Goal: Information Seeking & Learning: Learn about a topic

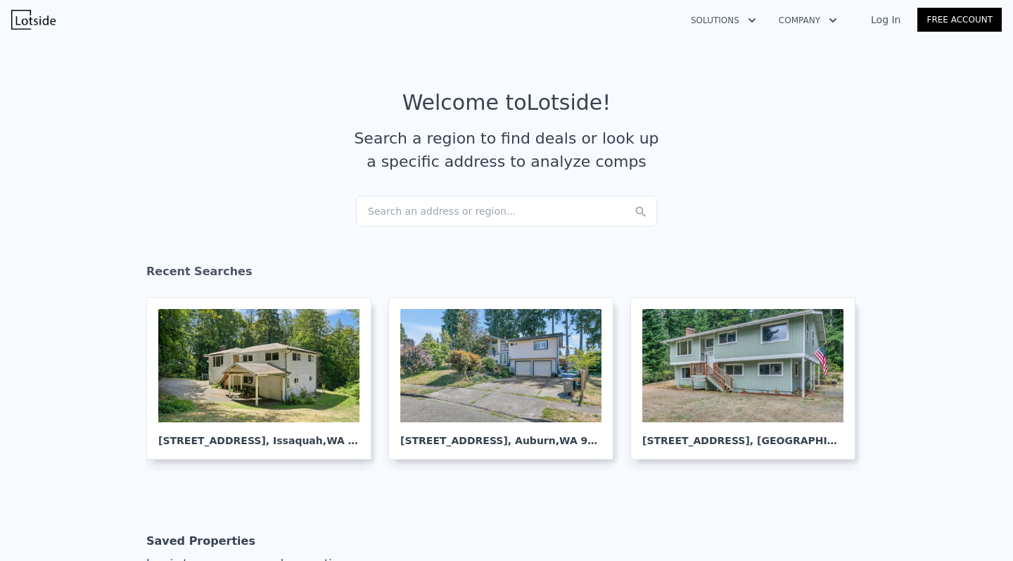
click at [403, 214] on div "Search an address or region..." at bounding box center [506, 211] width 301 height 31
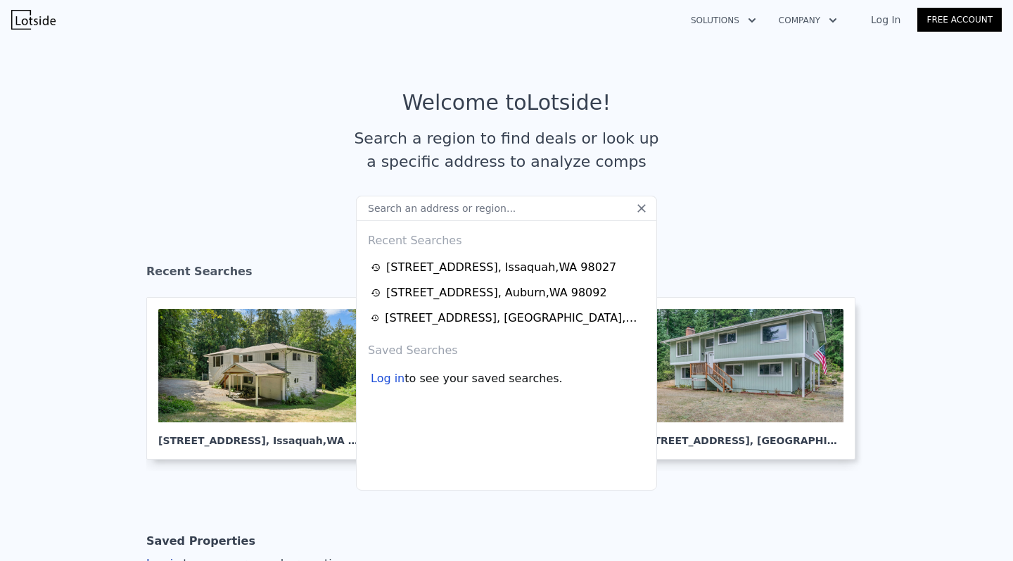
type input "39845 SE Spruce St Snoqualmie, WA 98065"
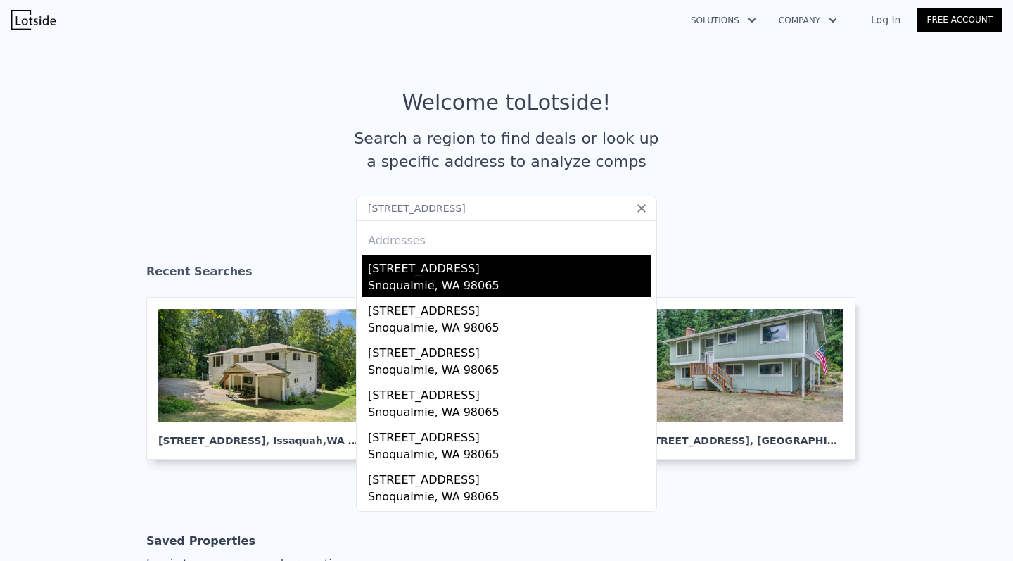
click at [395, 281] on div "Snoqualmie, WA 98065" at bounding box center [509, 287] width 283 height 20
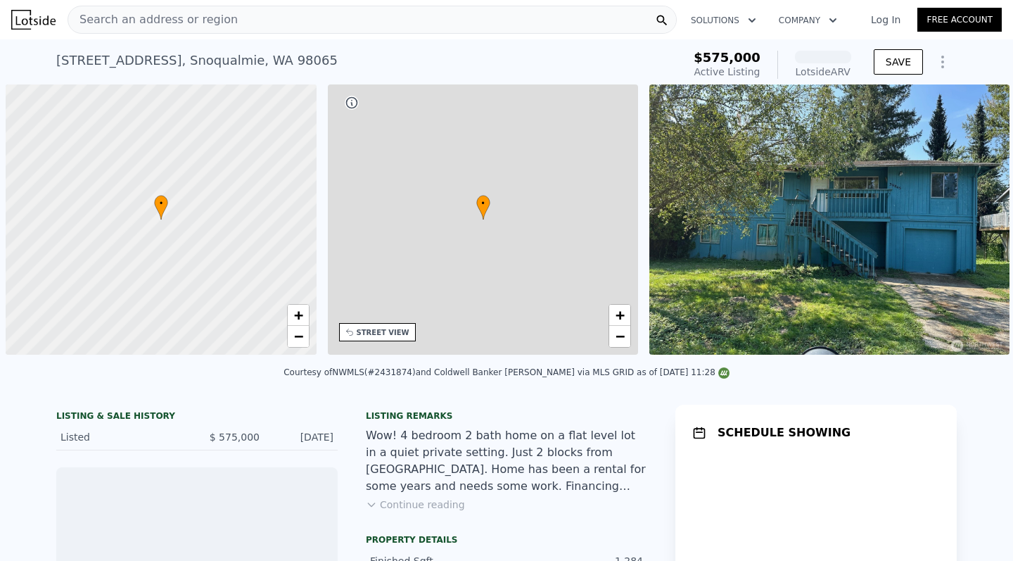
scroll to position [0, 6]
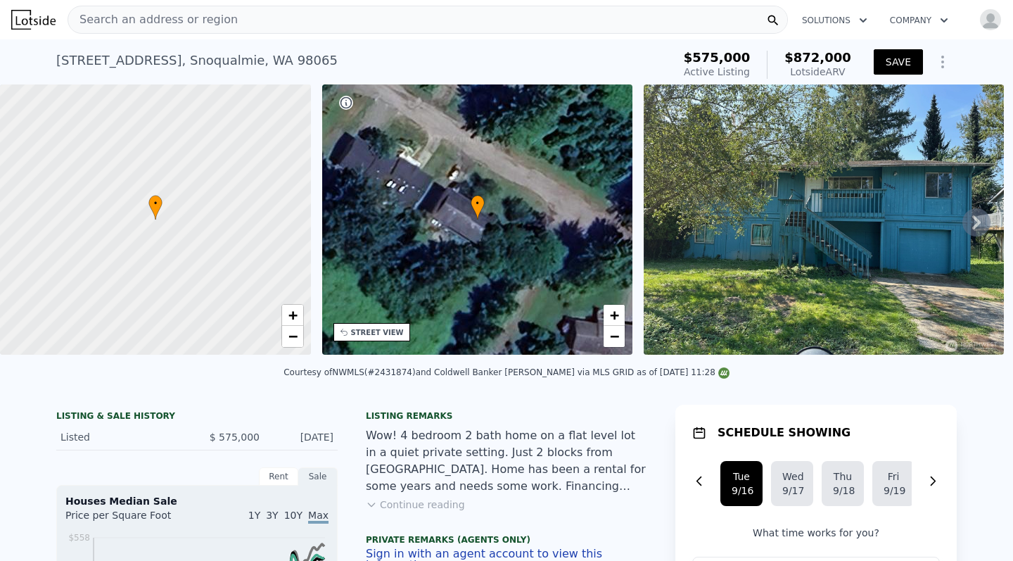
click at [891, 60] on button "SAVE" at bounding box center [898, 61] width 49 height 25
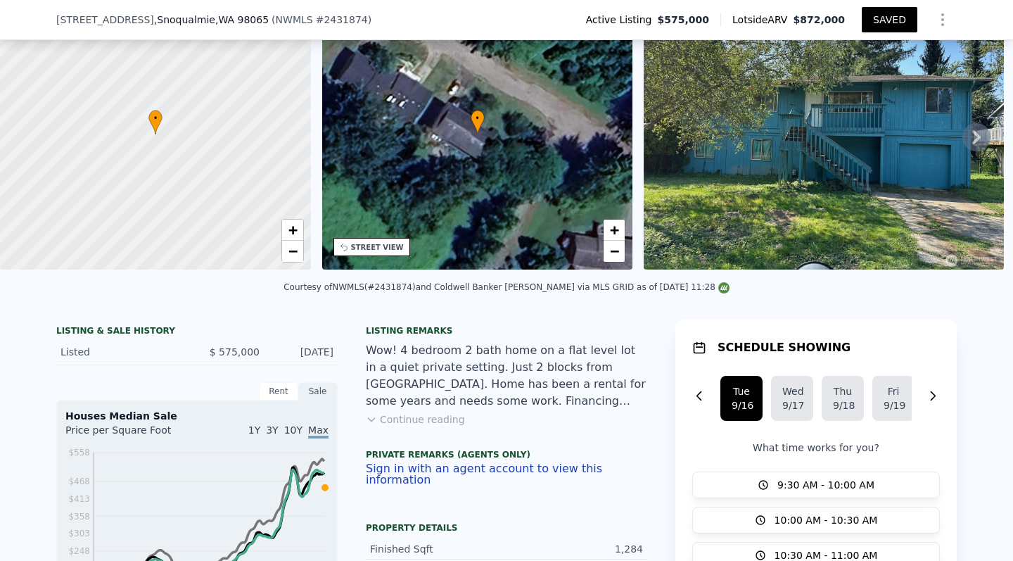
scroll to position [67, 0]
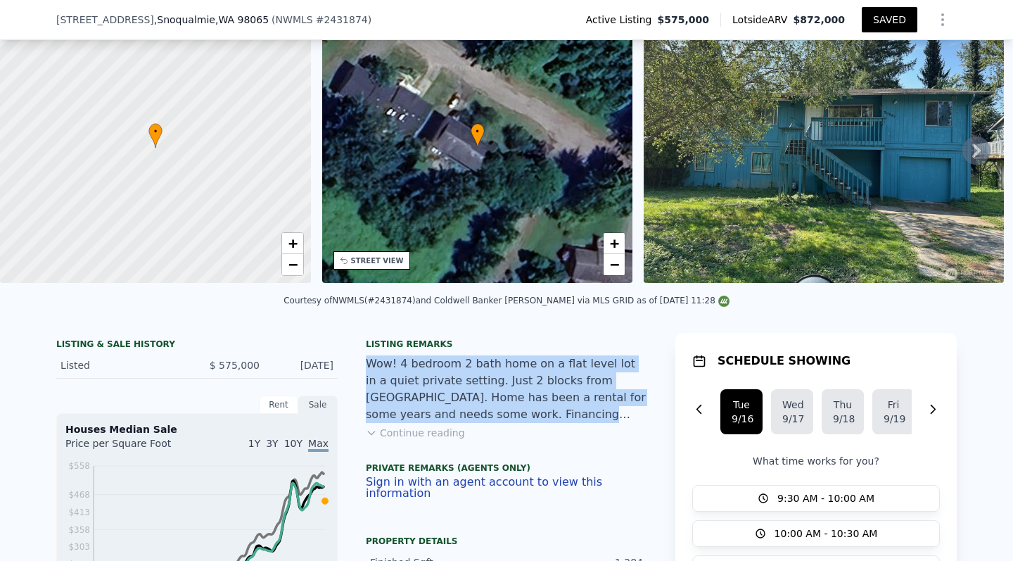
drag, startPoint x: 371, startPoint y: 359, endPoint x: 511, endPoint y: 417, distance: 152.0
click at [513, 419] on div "Wow! 4 bedroom 2 bath home on a flat level lot in a quiet private setting. Just…" at bounding box center [506, 389] width 281 height 68
click at [428, 428] on button "Continue reading" at bounding box center [415, 433] width 99 height 14
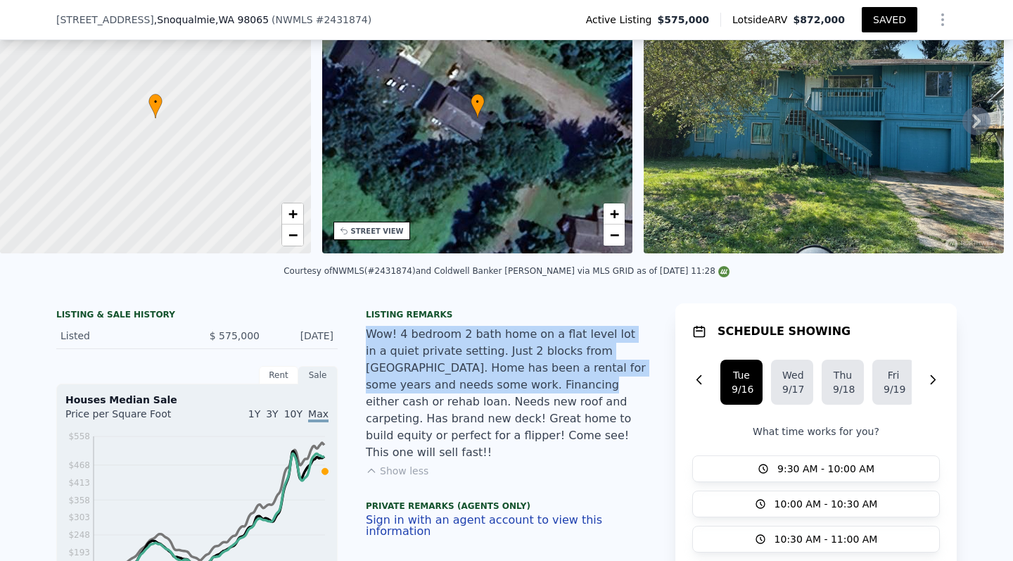
scroll to position [103, 0]
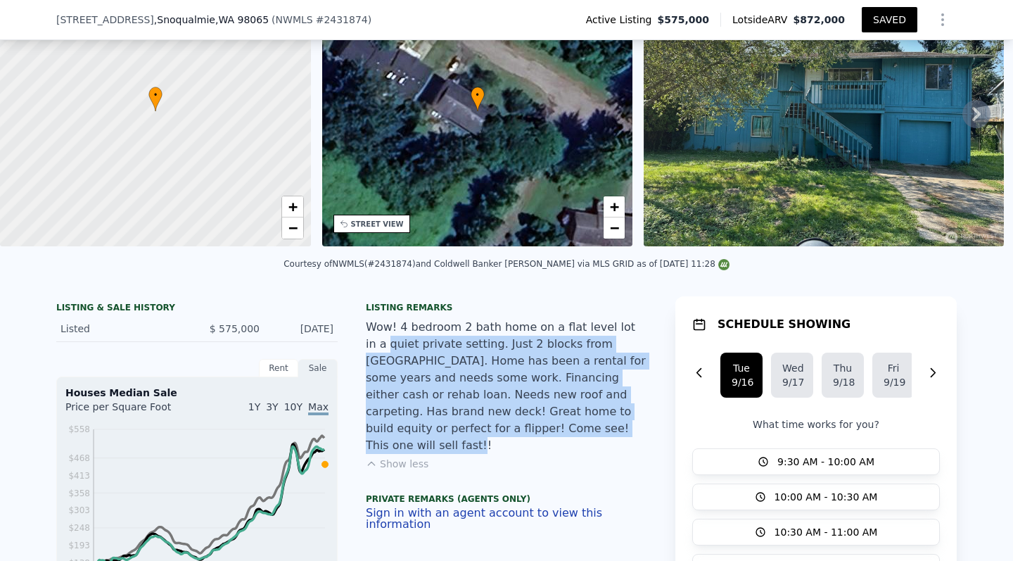
drag, startPoint x: 539, startPoint y: 428, endPoint x: 364, endPoint y: 332, distance: 199.3
drag, startPoint x: 364, startPoint y: 328, endPoint x: 533, endPoint y: 428, distance: 196.8
click at [556, 482] on div "Private Remarks (Agents Only) Sign in with an agent account to view this inform…" at bounding box center [506, 513] width 281 height 62
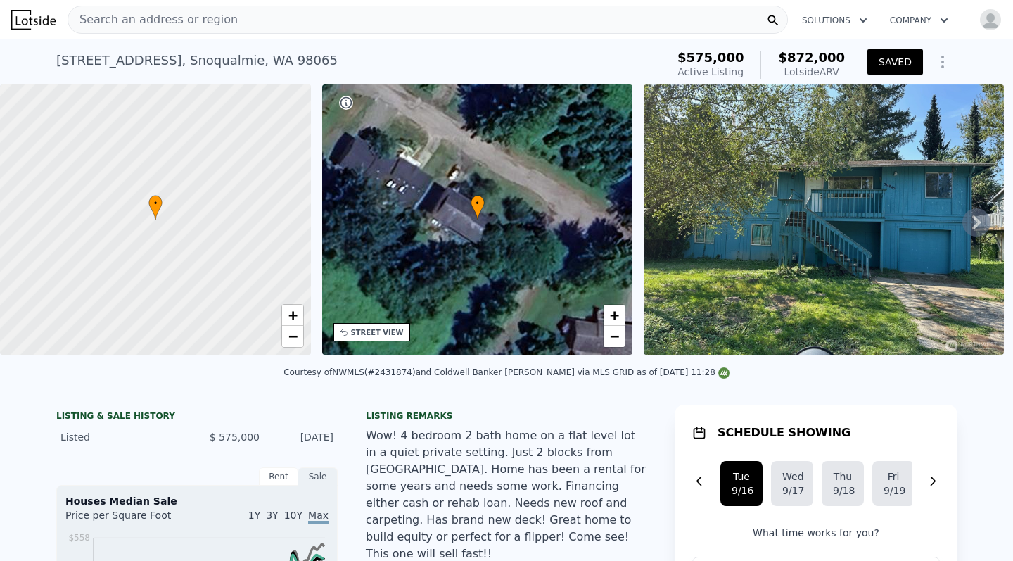
scroll to position [0, 0]
click at [617, 341] on span "−" at bounding box center [614, 336] width 9 height 18
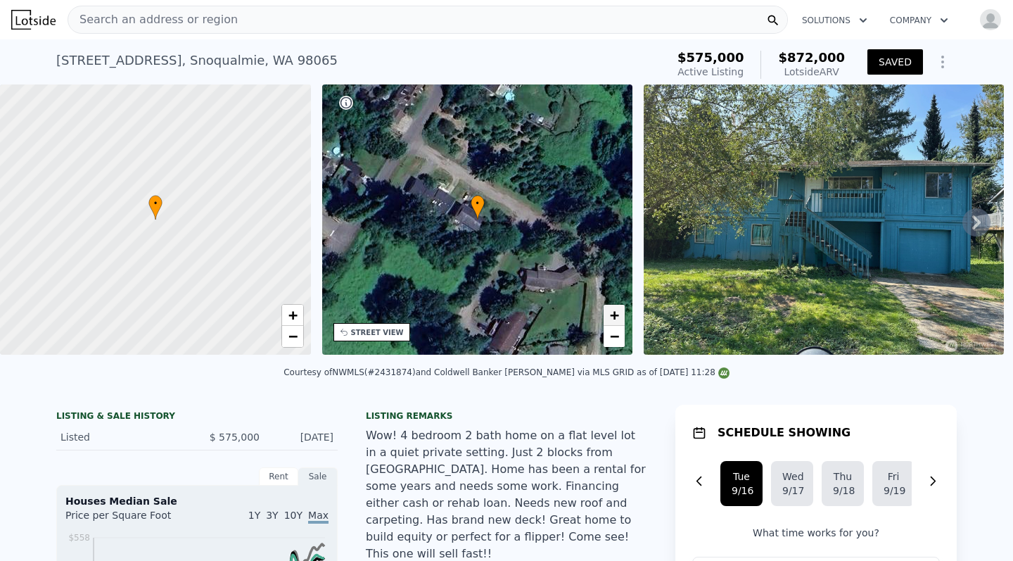
click at [615, 316] on span "+" at bounding box center [614, 315] width 9 height 18
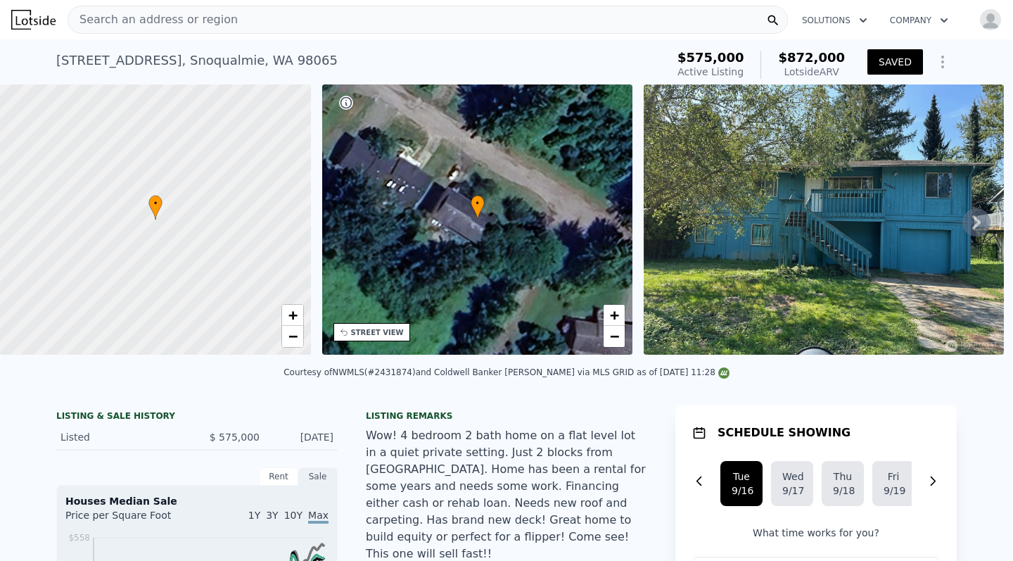
click at [976, 216] on icon at bounding box center [976, 222] width 28 height 28
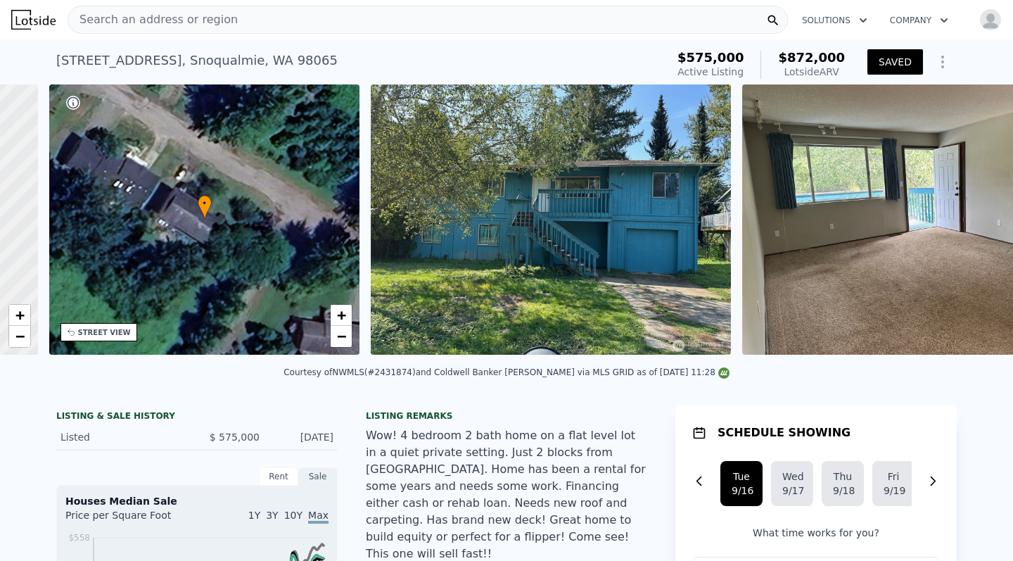
scroll to position [0, 328]
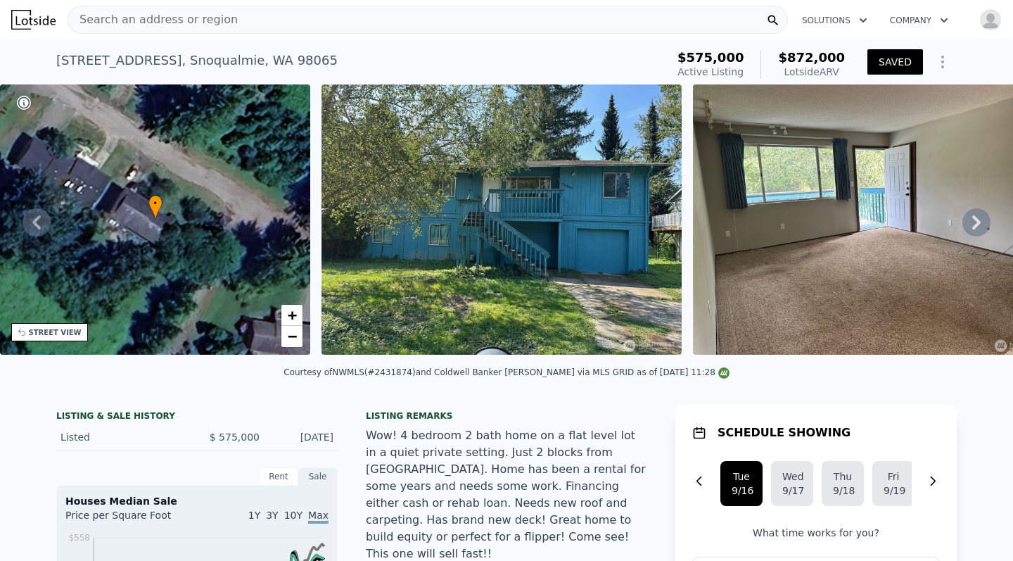
click at [44, 219] on icon at bounding box center [37, 222] width 28 height 28
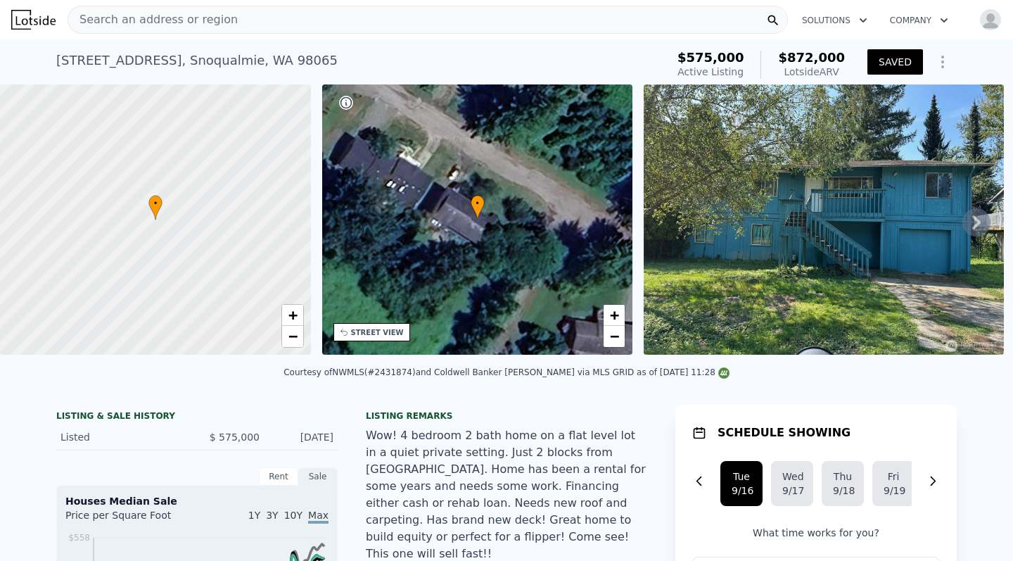
click at [210, 25] on span "Search an address or region" at bounding box center [153, 19] width 170 height 17
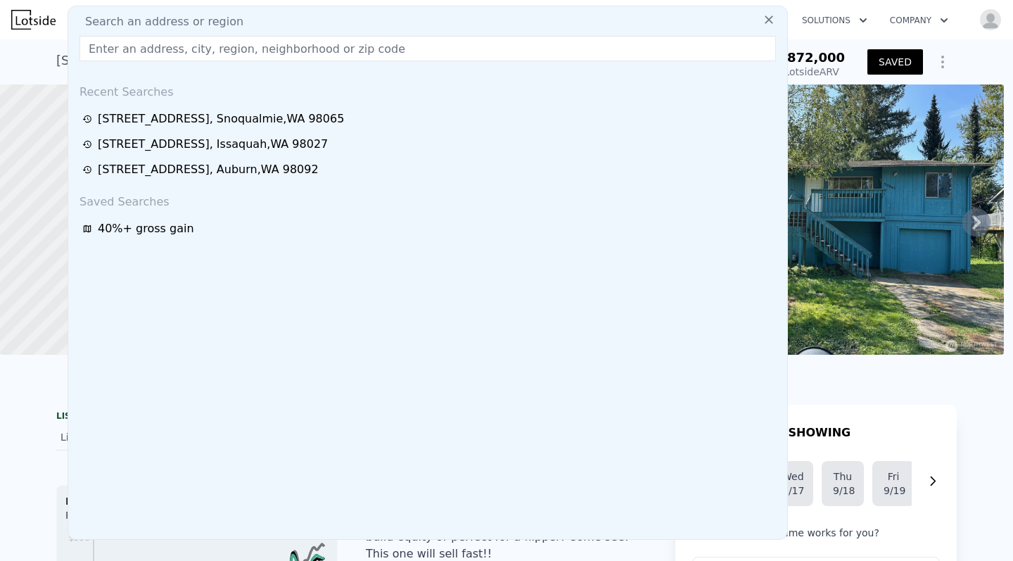
type input "1431 Summit Lake Shore Rd NWOlympia, WA"
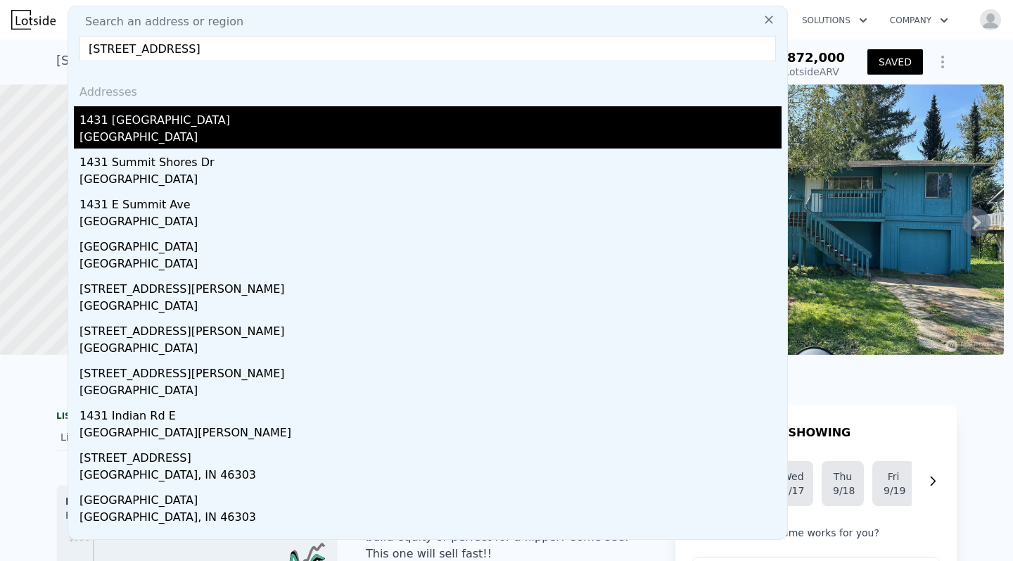
click at [203, 114] on div "1431 [GEOGRAPHIC_DATA]" at bounding box center [430, 117] width 702 height 23
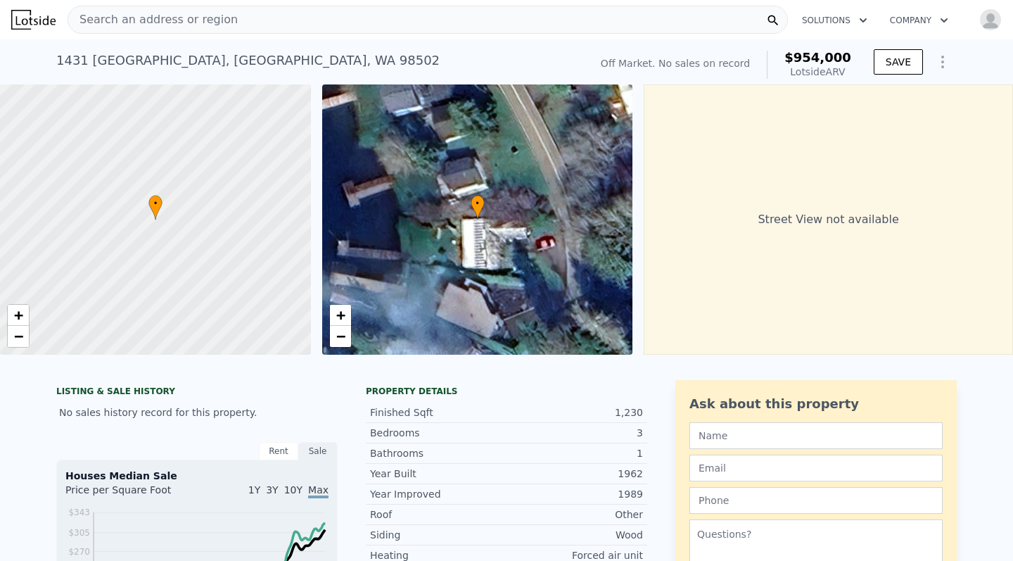
click at [440, 422] on div "Finished Sqft 1,230" at bounding box center [506, 412] width 281 height 20
click at [246, 17] on div "Search an address or region" at bounding box center [428, 20] width 720 height 28
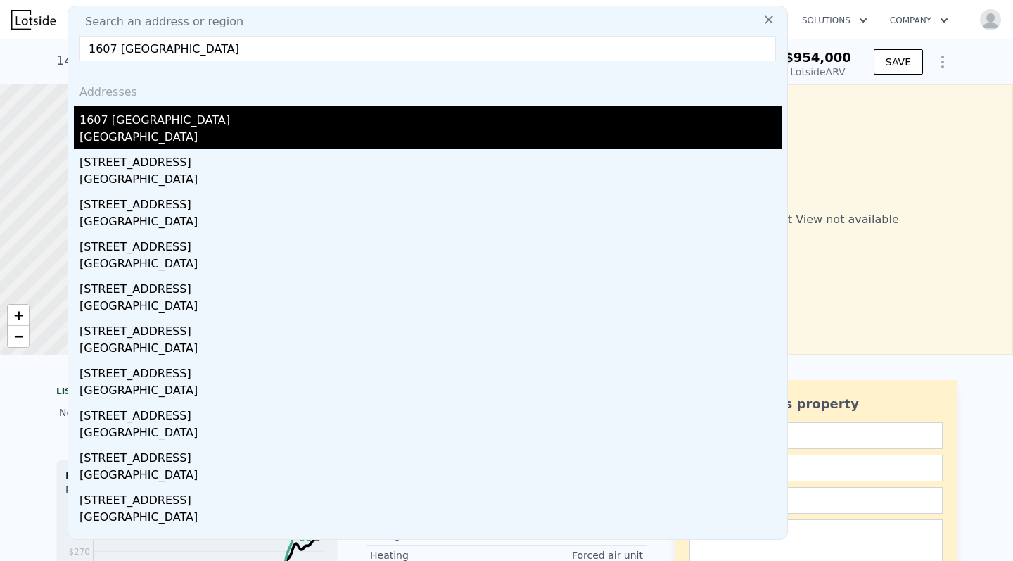
type input "1607 summit lake shore rd olympia"
click at [187, 132] on div "Thurston County, WA 98502" at bounding box center [430, 139] width 702 height 20
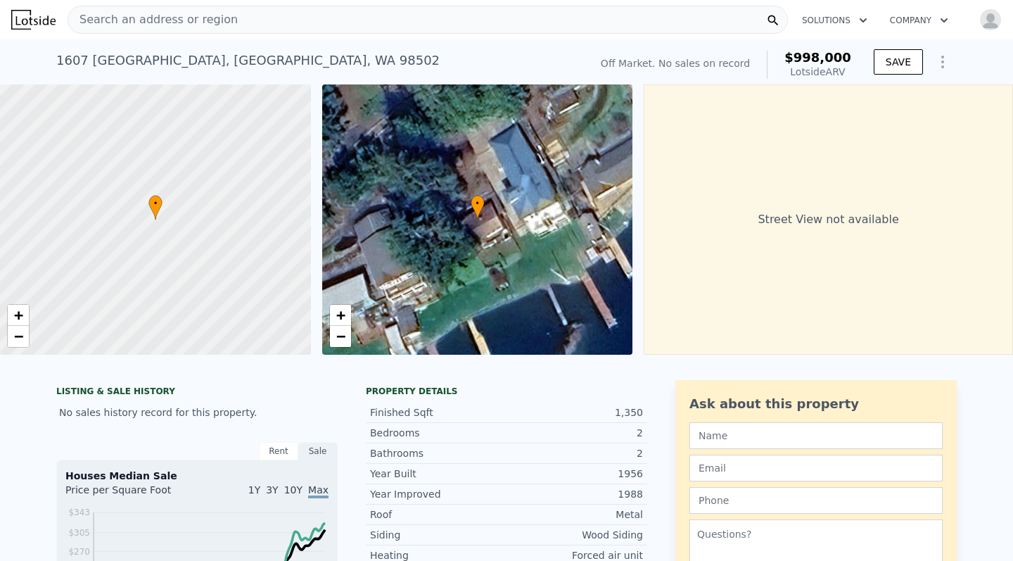
drag, startPoint x: 241, startPoint y: 60, endPoint x: 35, endPoint y: 57, distance: 205.4
click at [35, 57] on div "1607 Summit Lake Shore Rd NW , Thurston County , WA 98502 No sales on record (~…" at bounding box center [506, 61] width 1013 height 45
copy div "1607 [GEOGRAPHIC_DATA]"
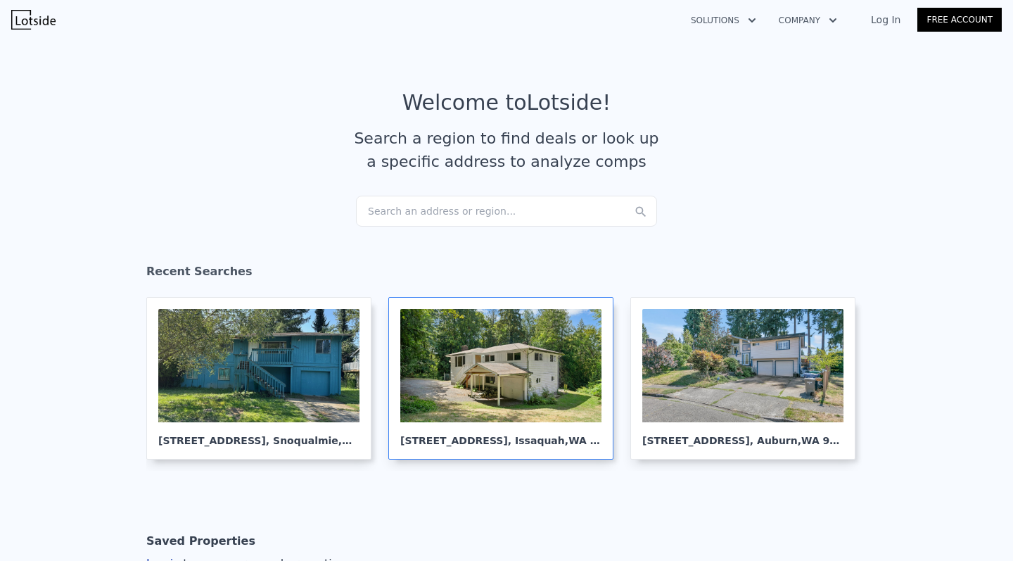
click at [490, 377] on div at bounding box center [500, 365] width 201 height 113
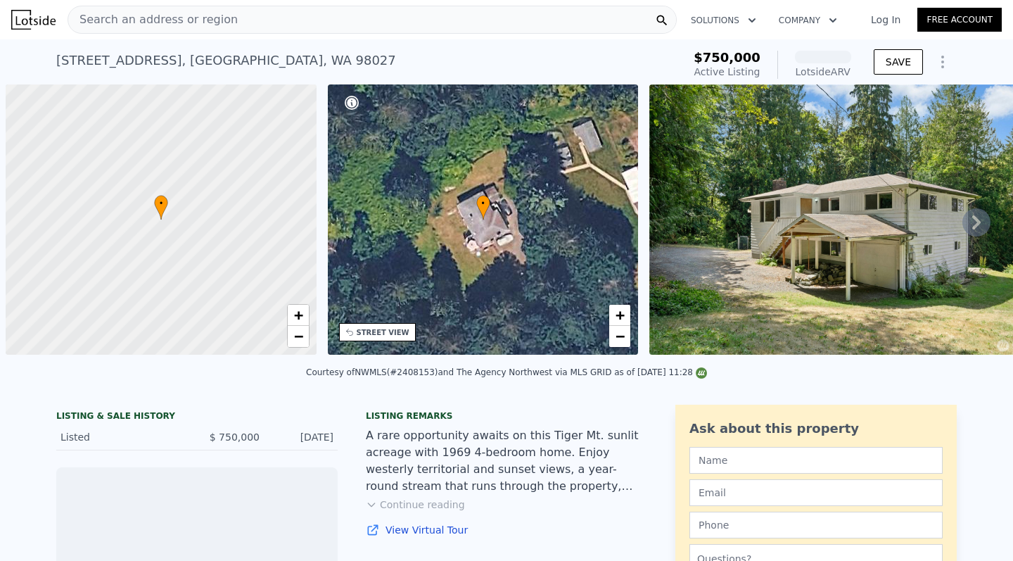
scroll to position [0, 6]
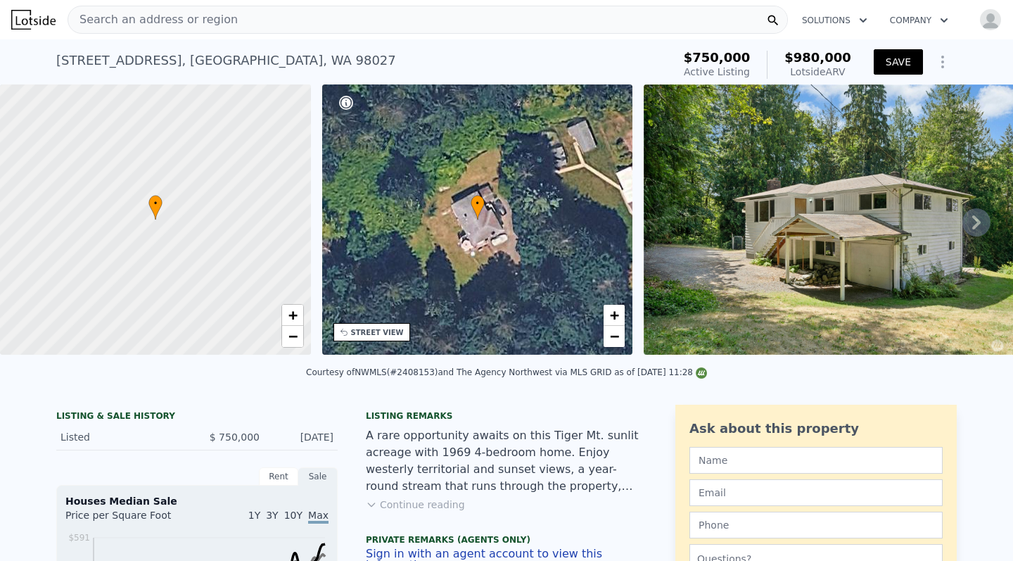
click at [905, 63] on button "SAVE" at bounding box center [898, 61] width 49 height 25
click at [995, 20] on img "button" at bounding box center [990, 19] width 23 height 23
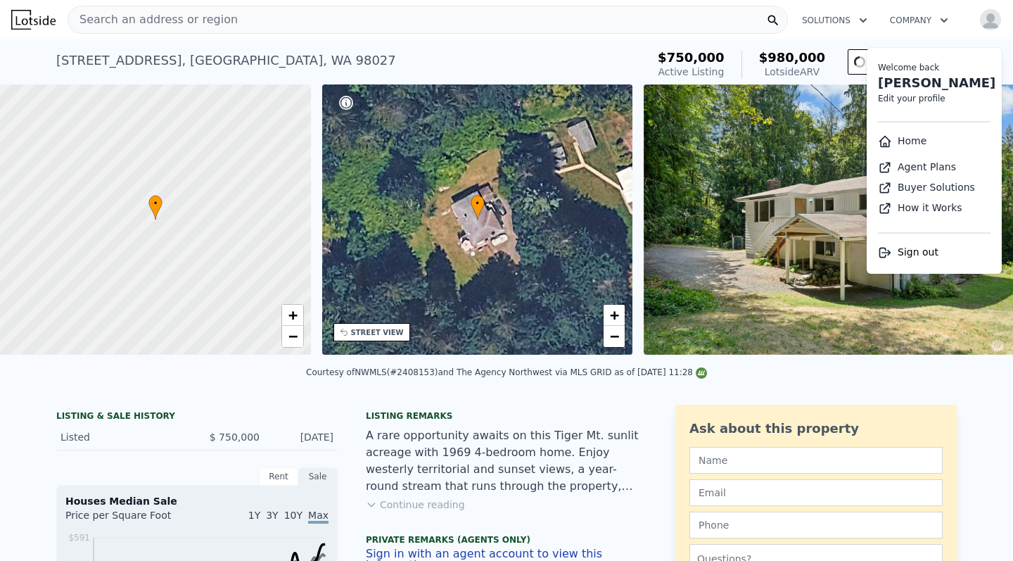
click at [995, 20] on img "button" at bounding box center [990, 19] width 23 height 23
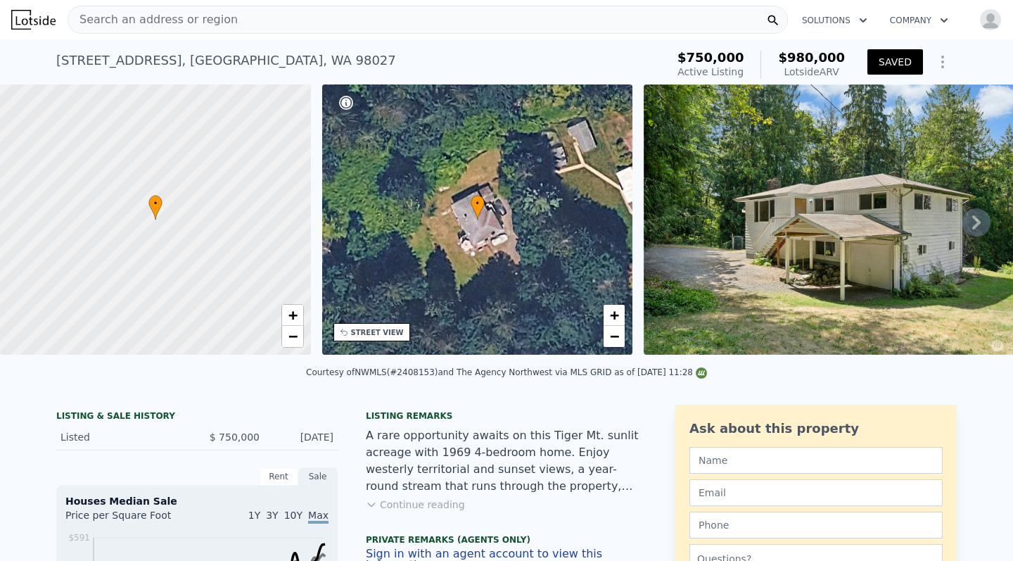
click at [995, 20] on img "button" at bounding box center [990, 19] width 23 height 23
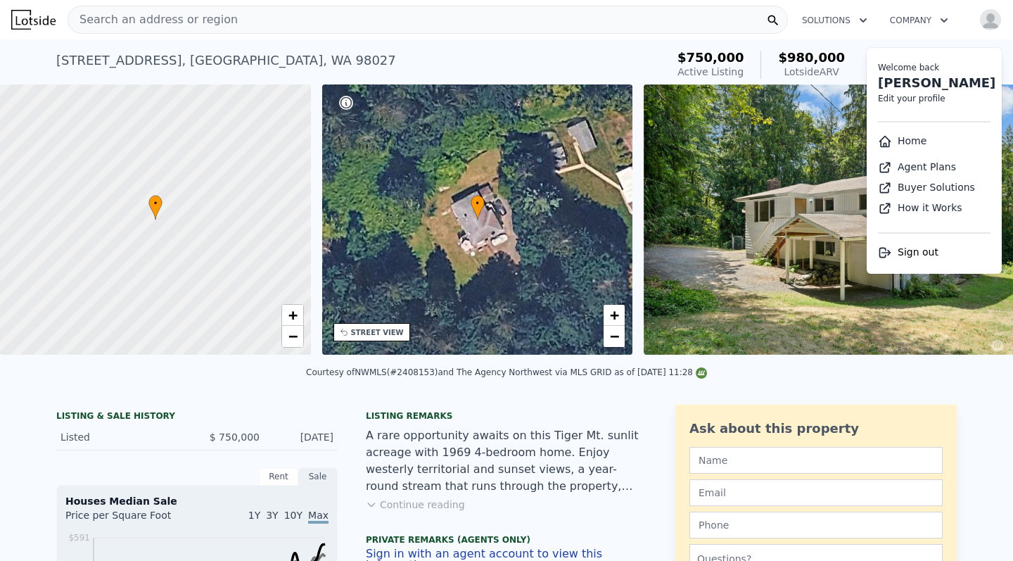
click at [908, 139] on link "Home" at bounding box center [902, 140] width 49 height 11
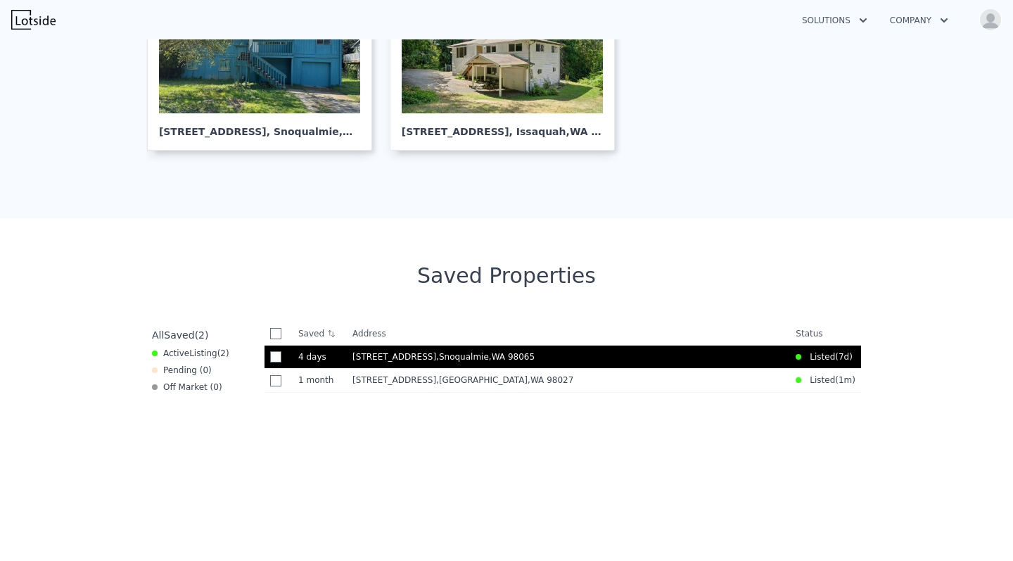
scroll to position [411, 0]
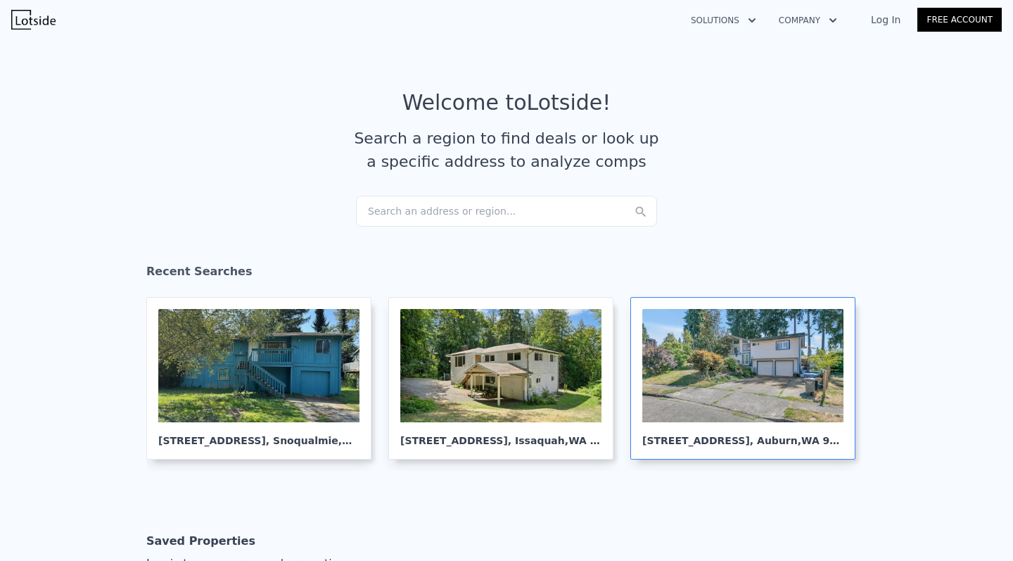
scroll to position [162, 0]
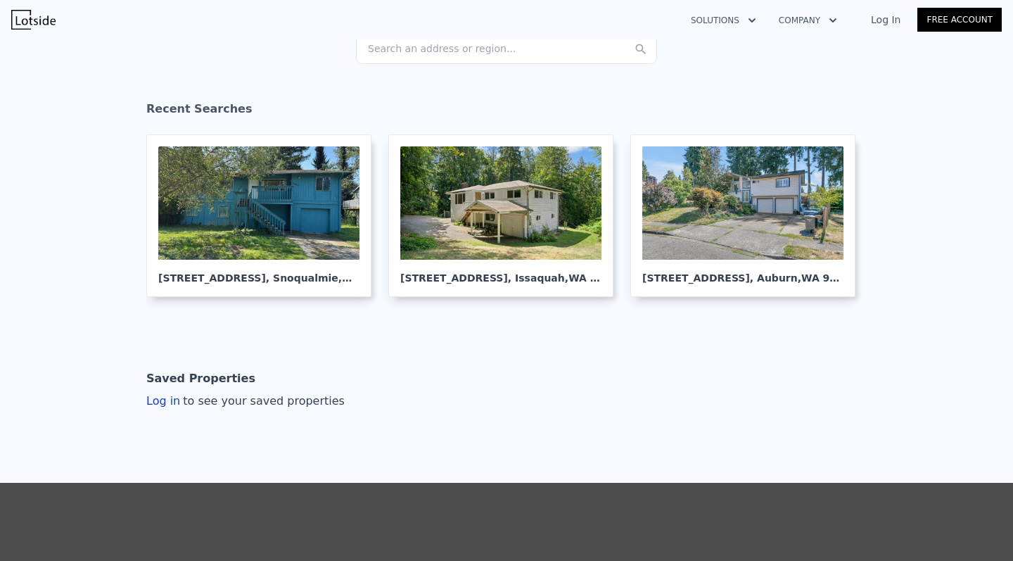
click at [881, 23] on link "Log In" at bounding box center [885, 20] width 63 height 14
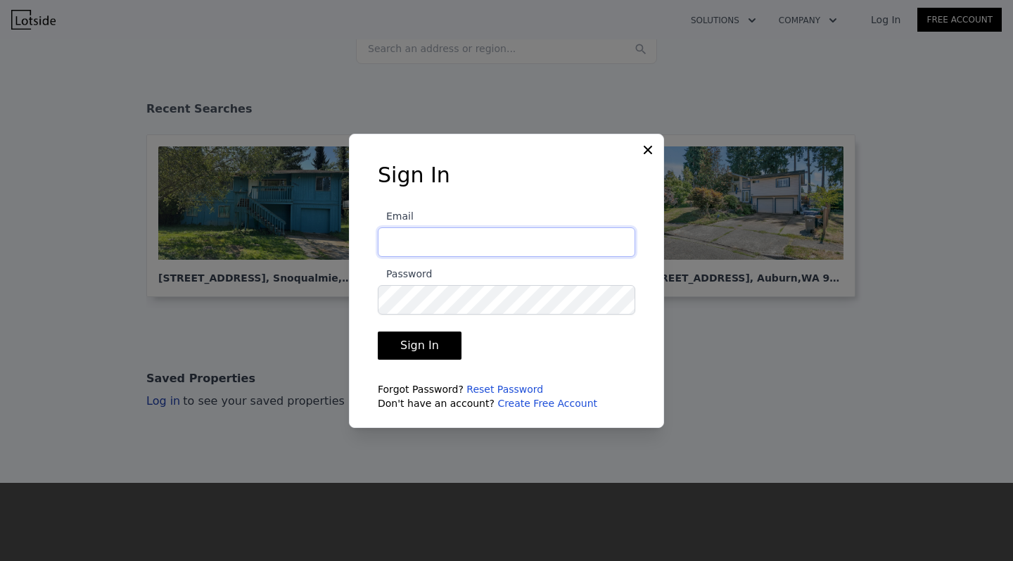
type input "mark@varvaryuk.com"
click at [417, 345] on button "Sign In" at bounding box center [420, 345] width 84 height 28
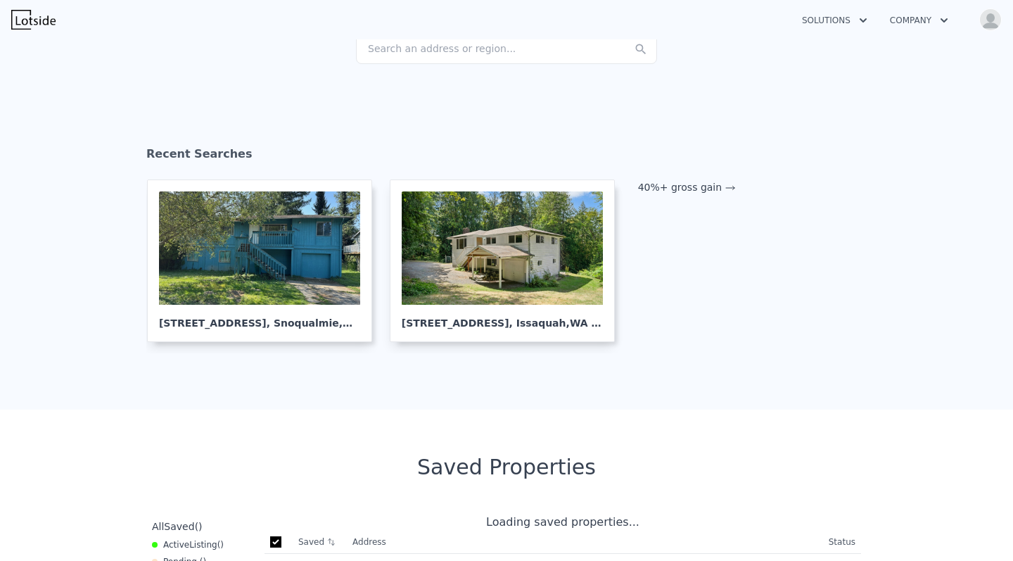
checkbox input "true"
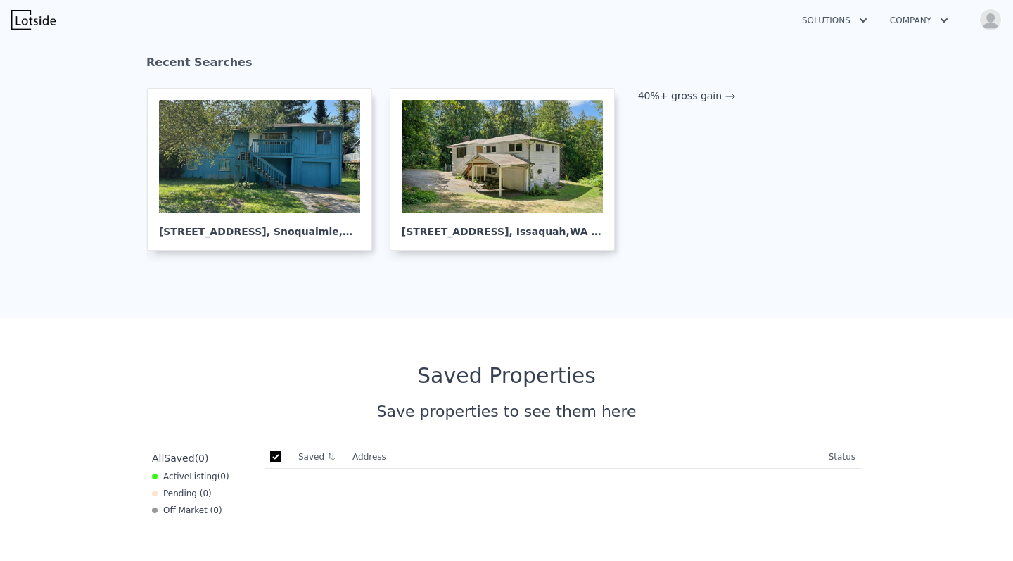
scroll to position [241, 0]
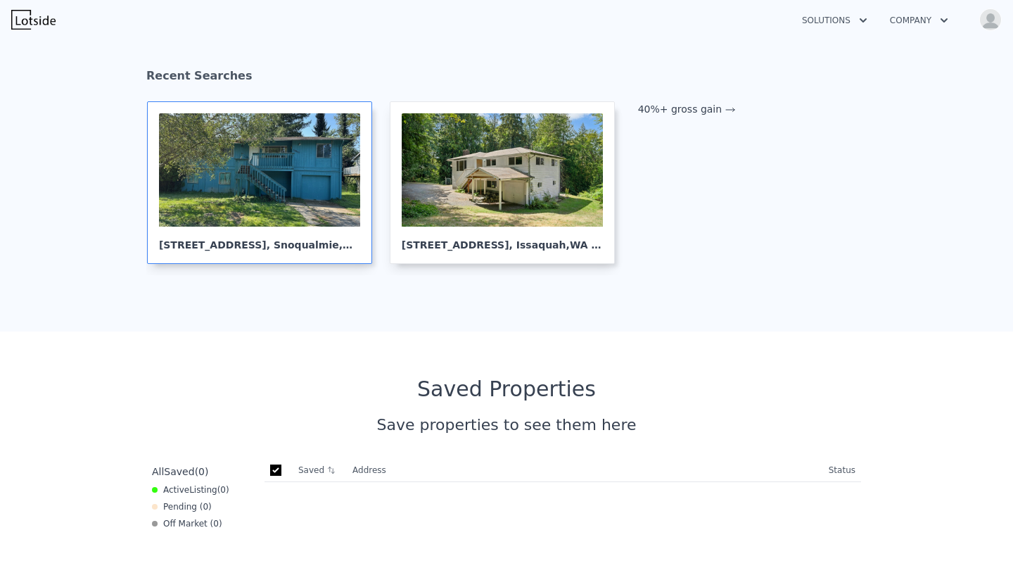
click at [326, 222] on div at bounding box center [259, 169] width 201 height 113
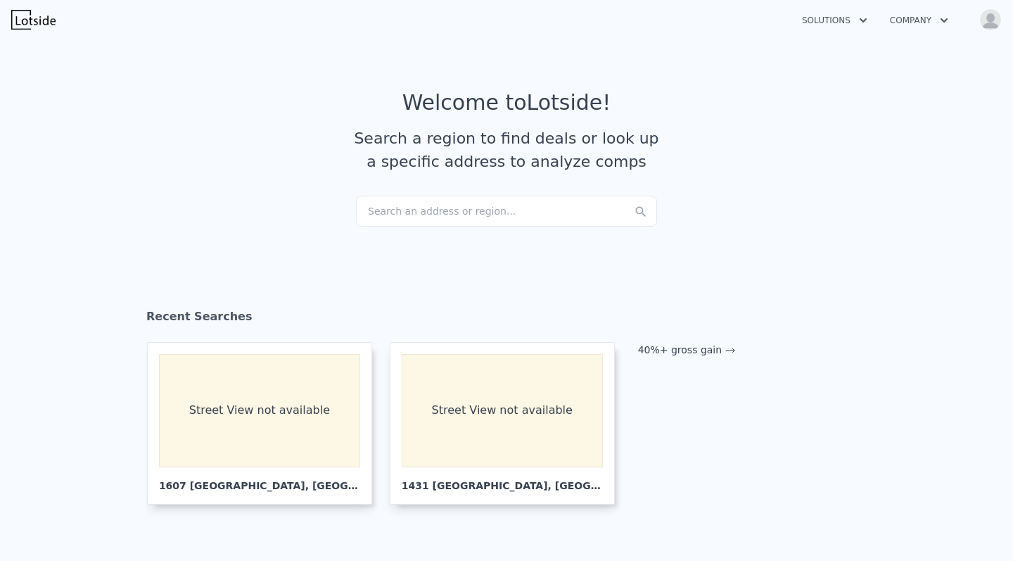
scroll to position [0, 0]
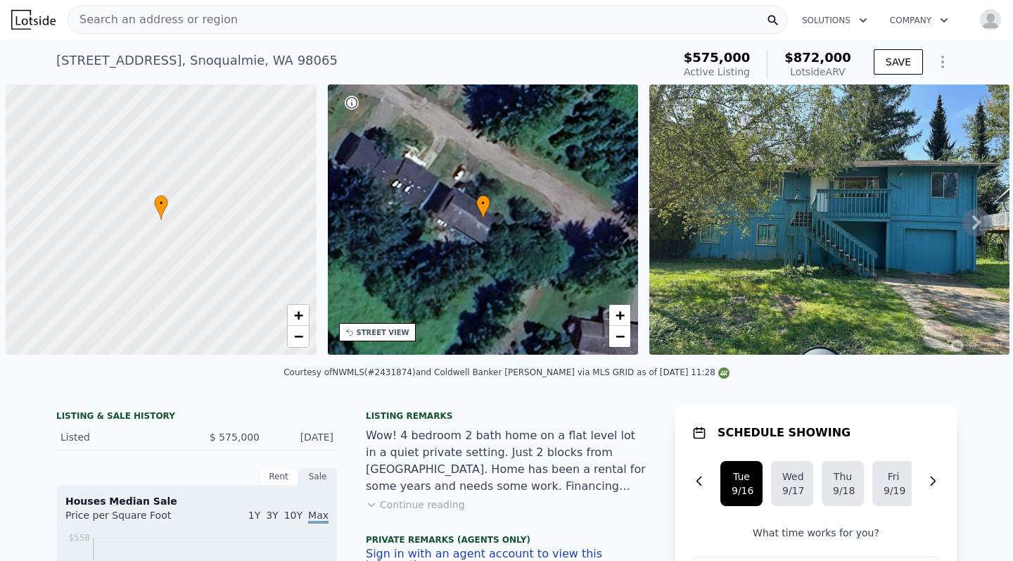
scroll to position [0, 6]
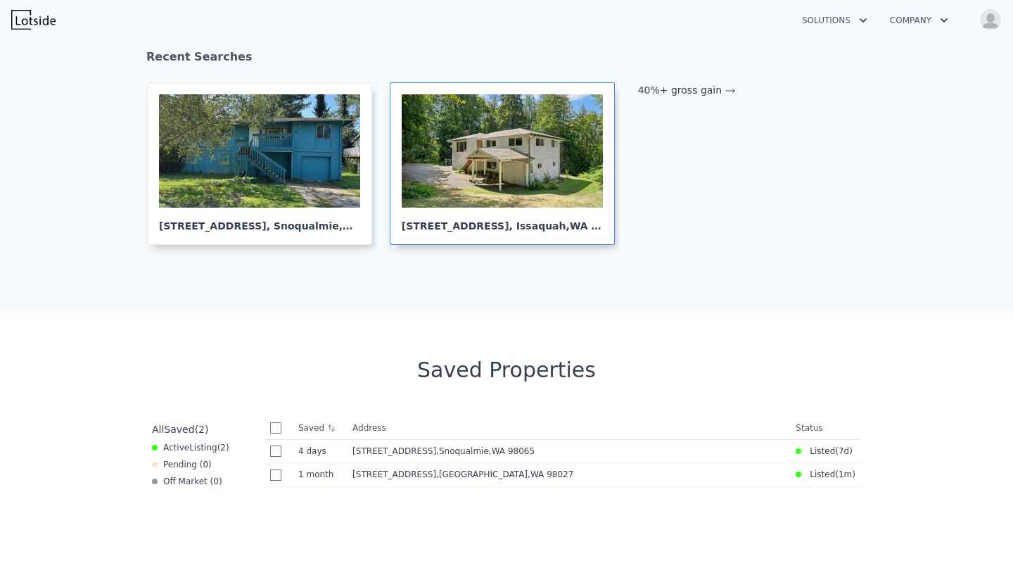
scroll to position [250, 0]
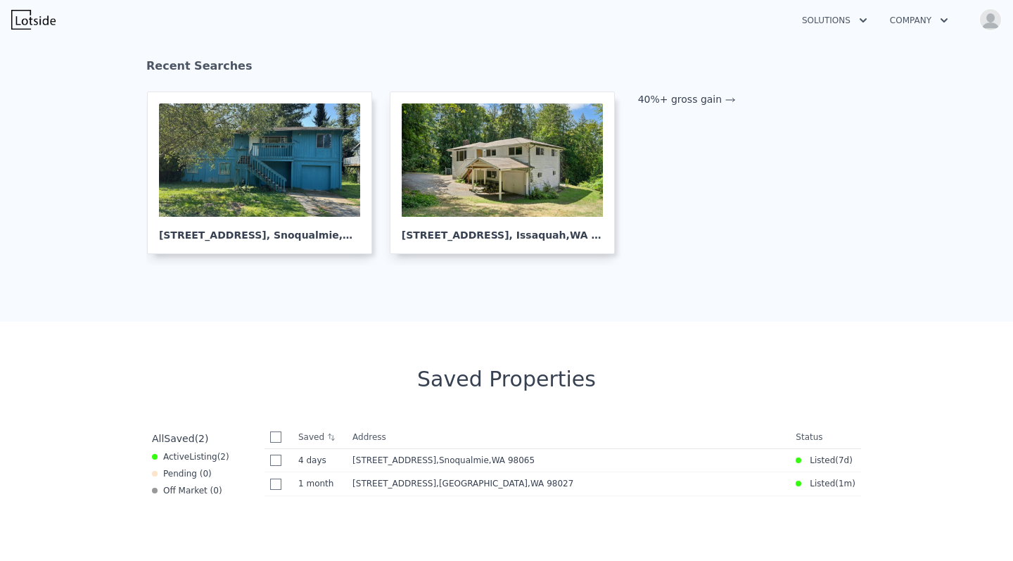
click at [997, 12] on img "button" at bounding box center [990, 19] width 23 height 23
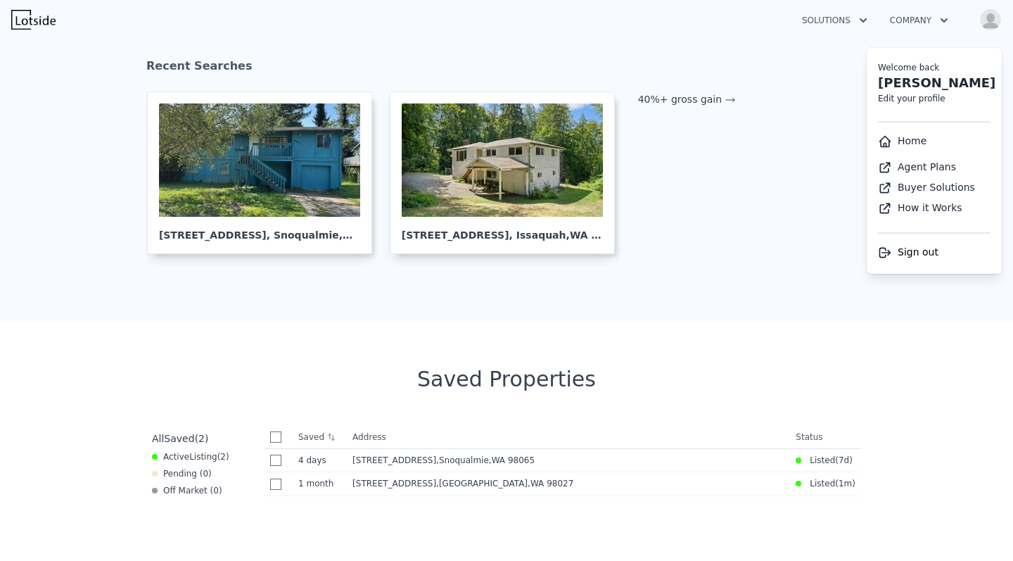
click at [45, 22] on img at bounding box center [33, 20] width 44 height 20
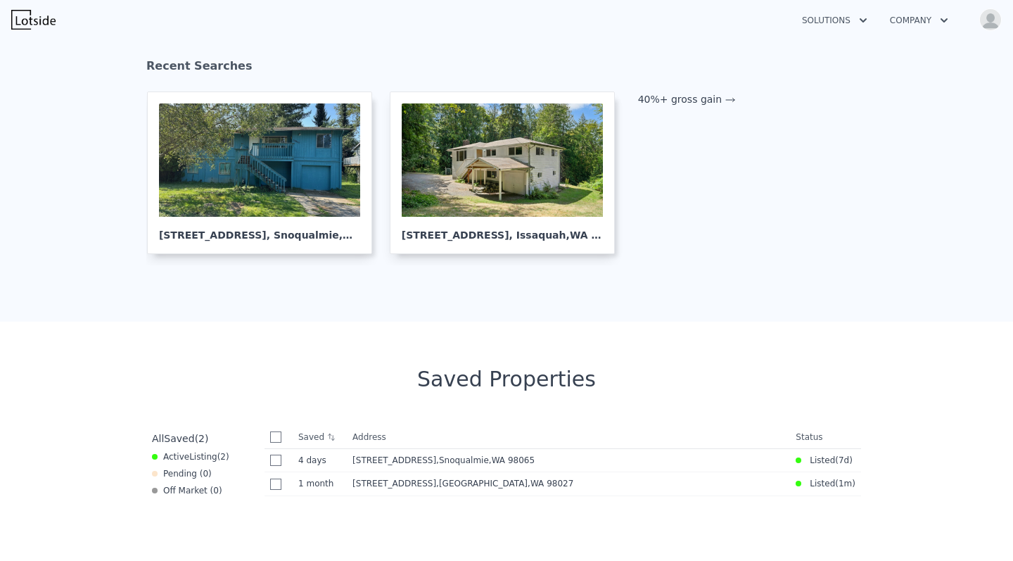
click at [66, 87] on section "Recent Searches [STREET_ADDRESS] [STREET_ADDRESS] 40%+ gross gain" at bounding box center [506, 161] width 1013 height 320
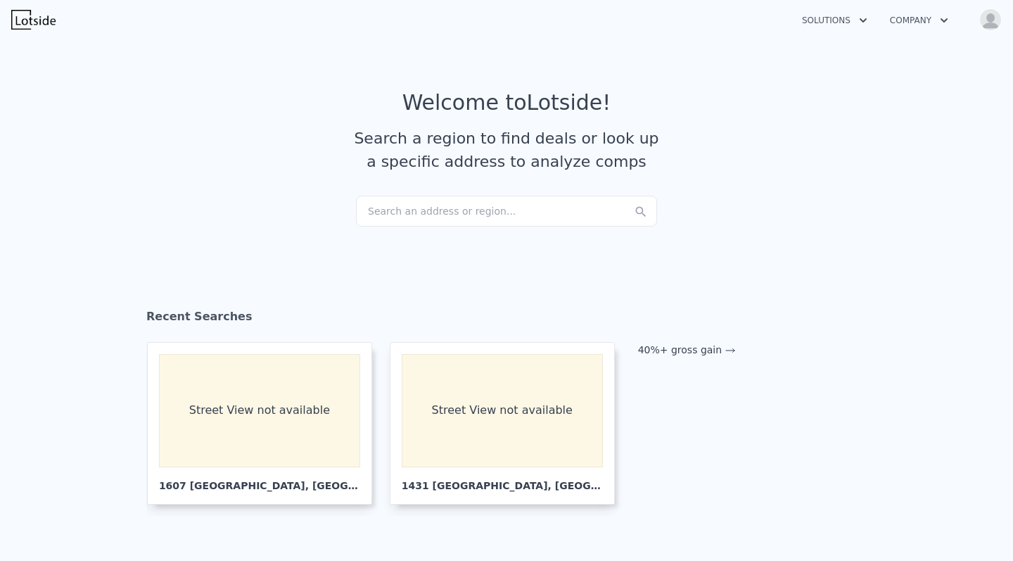
scroll to position [250, 0]
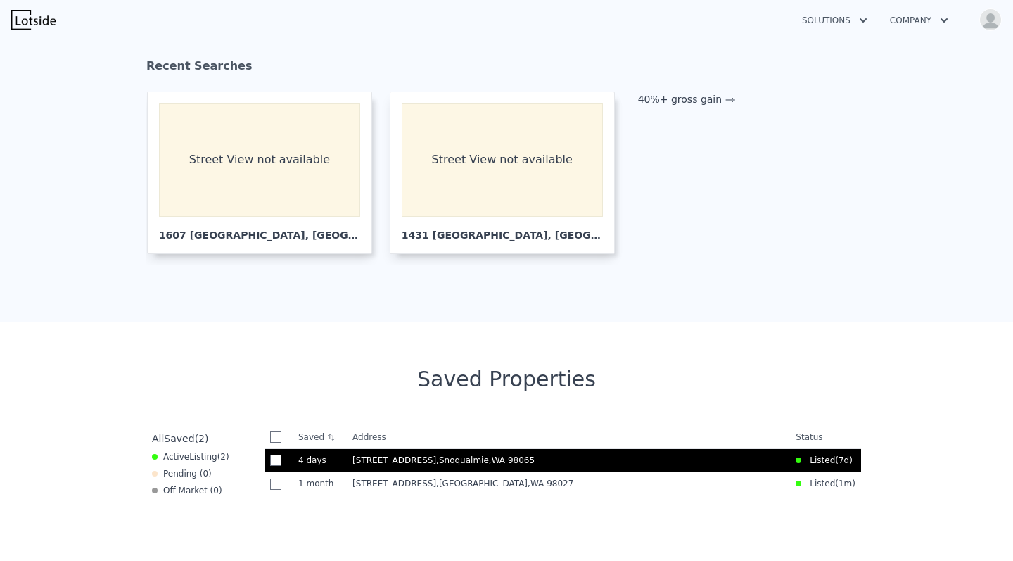
click at [425, 462] on span "[STREET_ADDRESS]" at bounding box center [394, 460] width 84 height 10
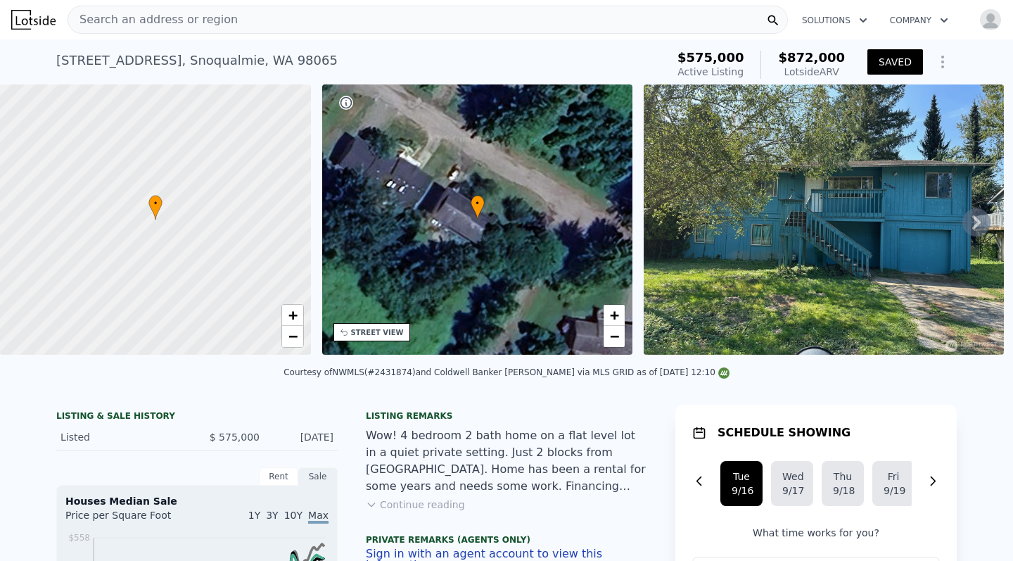
click at [424, 373] on div "Courtesy of NWMLS (#2431874) and Coldwell Banker [PERSON_NAME] via MLS GRID as …" at bounding box center [506, 372] width 446 height 10
copy div "2431874"
